Goal: Check status

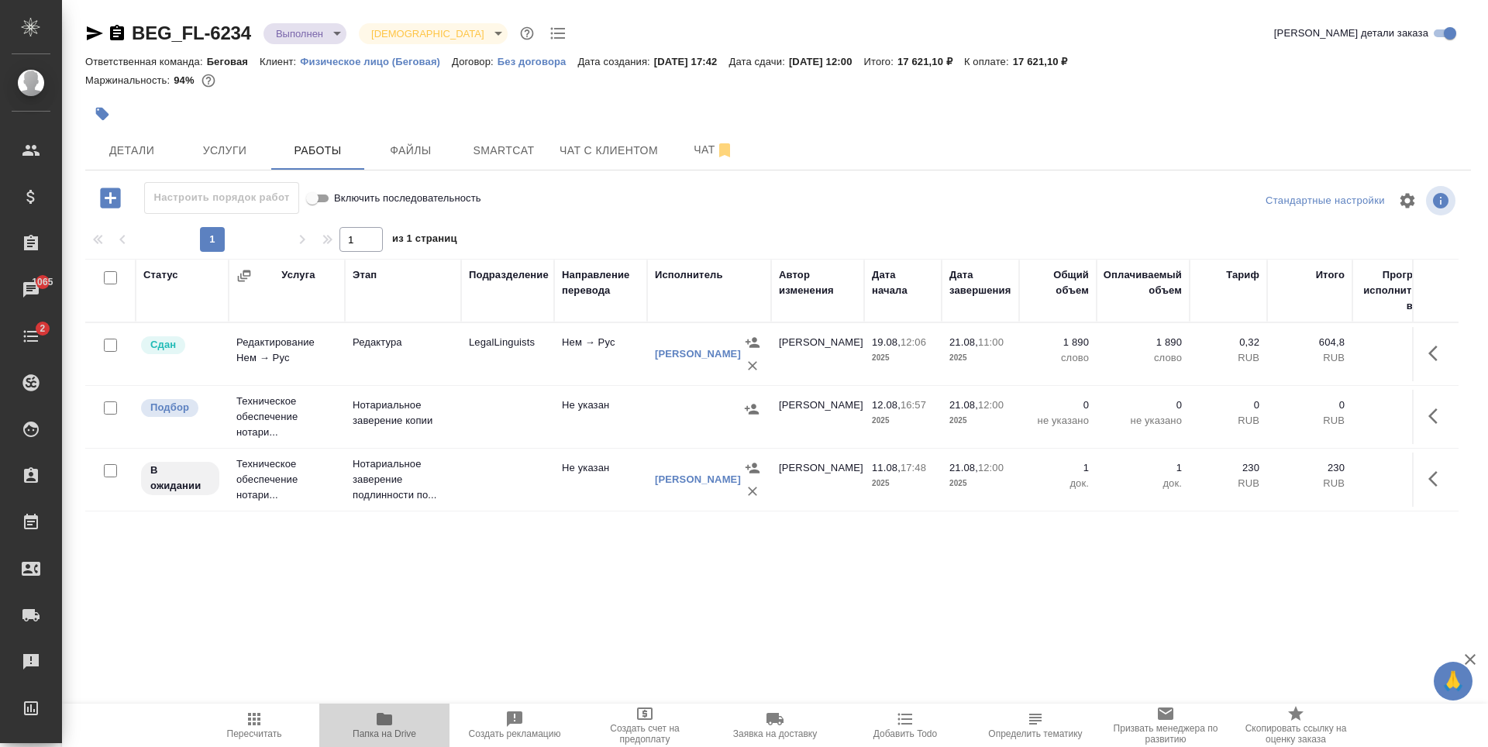
click at [383, 725] on icon "button" at bounding box center [384, 719] width 15 height 12
click at [237, 160] on button "Услуги" at bounding box center [224, 150] width 93 height 39
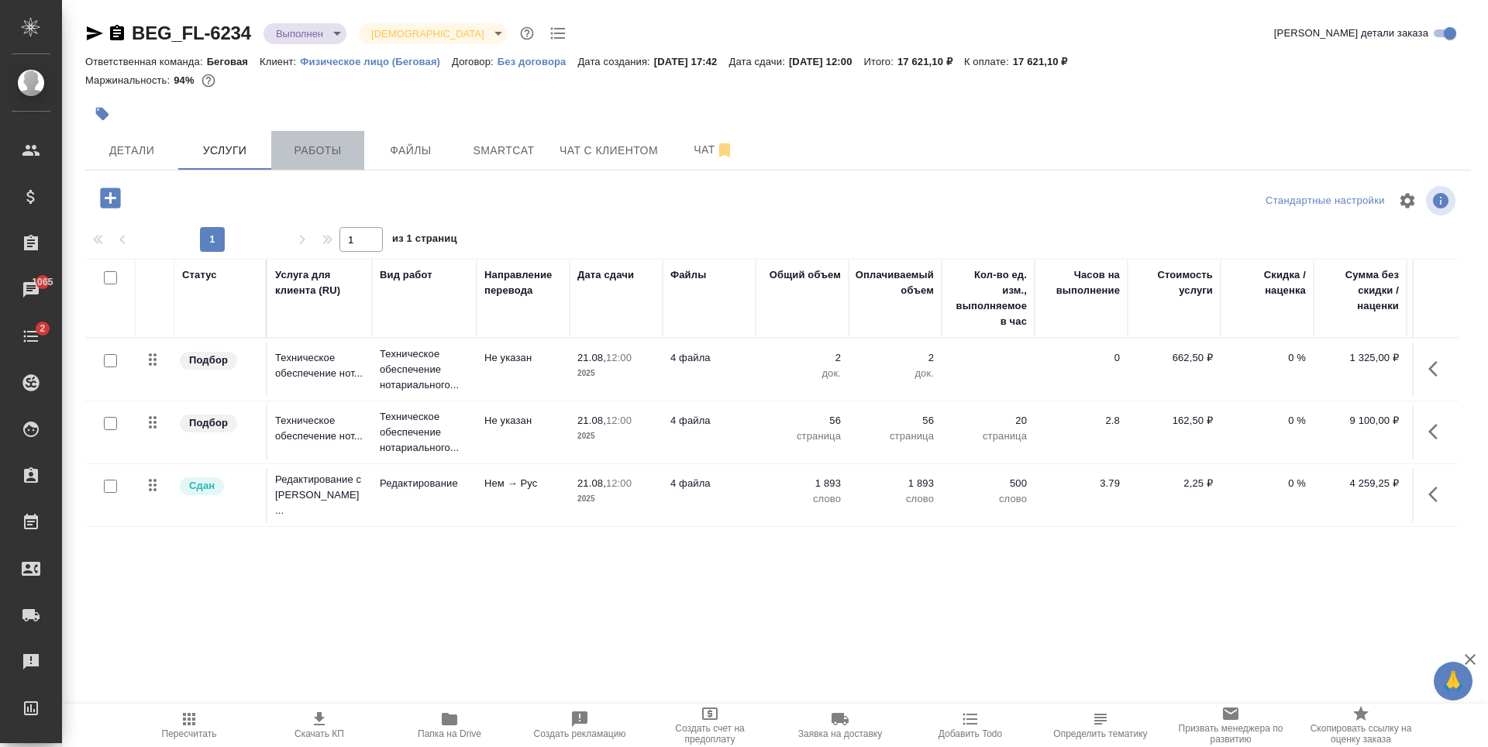
click at [294, 153] on span "Работы" at bounding box center [317, 150] width 74 height 19
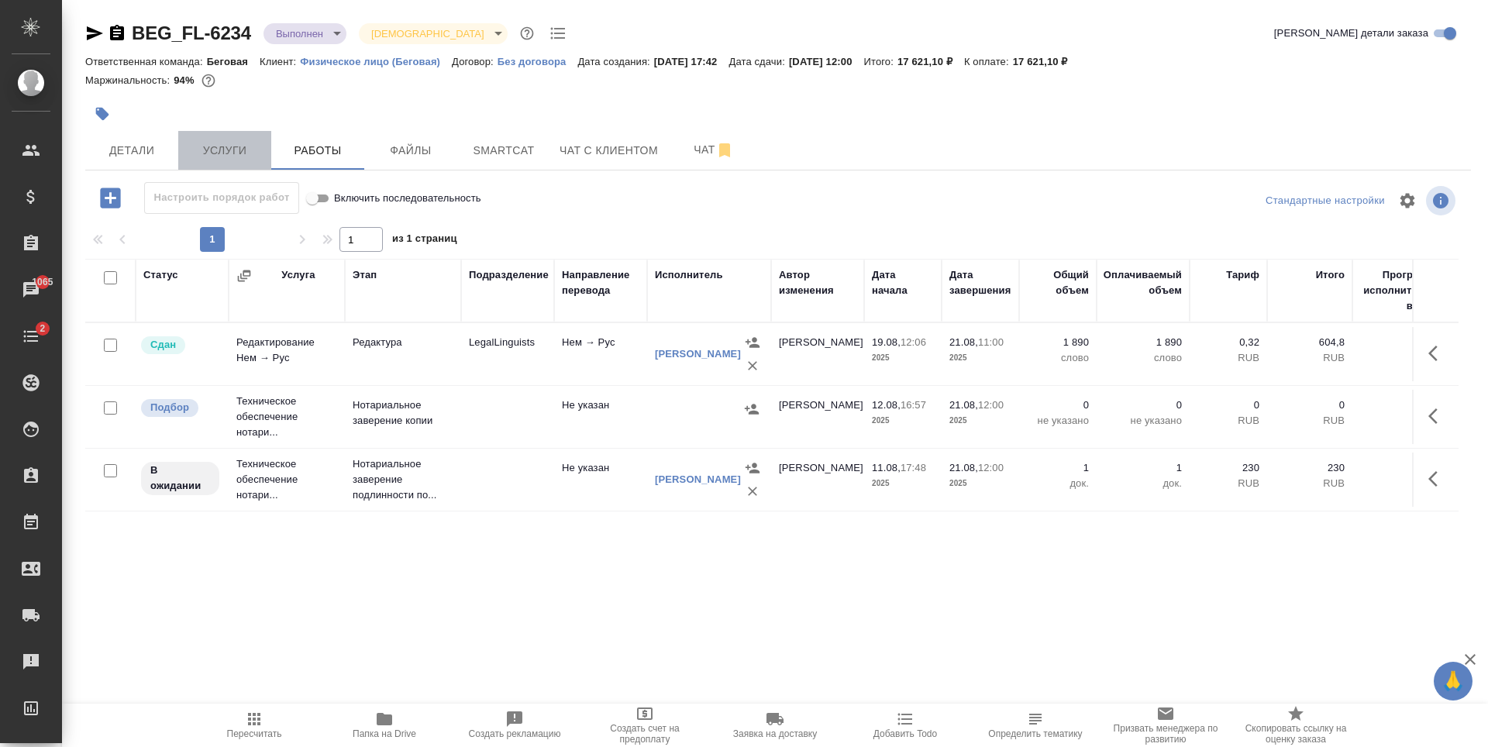
click at [209, 151] on span "Услуги" at bounding box center [224, 150] width 74 height 19
